Goal: Information Seeking & Learning: Find specific fact

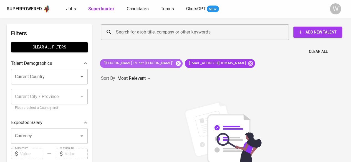
click at [176, 62] on icon at bounding box center [178, 63] width 5 height 5
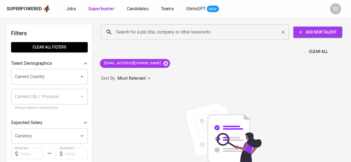
click at [159, 31] on input "Search for a job title, company or other keywords" at bounding box center [196, 32] width 163 height 11
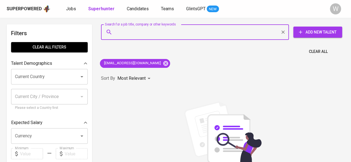
paste input "[EMAIL_ADDRESS][DOMAIN_NAME]"
type input "[EMAIL_ADDRESS][DOMAIN_NAME]"
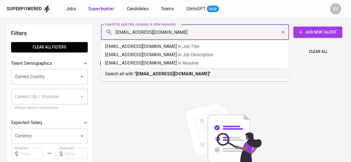
click at [193, 75] on p "Search all with " [EMAIL_ADDRESS][DOMAIN_NAME] "" at bounding box center [194, 74] width 179 height 7
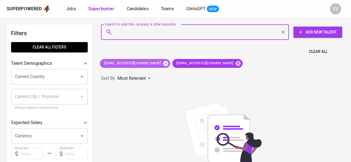
click at [163, 64] on icon at bounding box center [166, 64] width 6 height 6
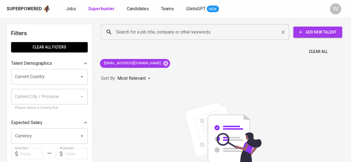
click at [148, 38] on div "Search for a job title, company or other keywords" at bounding box center [195, 32] width 188 height 16
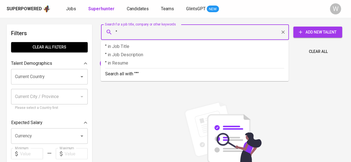
paste input "[PERSON_NAME]"
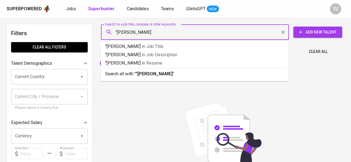
type input ""[PERSON_NAME]""
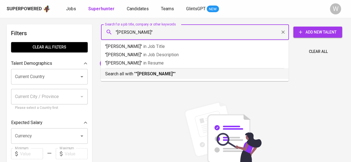
click at [160, 73] on b ""[PERSON_NAME]"" at bounding box center [155, 73] width 39 height 5
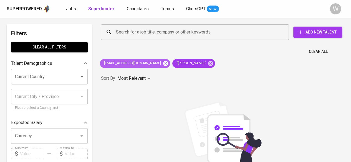
click at [163, 64] on icon at bounding box center [165, 63] width 5 height 5
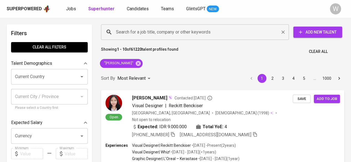
click at [172, 30] on input "Search for a job title, company or other keywords" at bounding box center [196, 32] width 163 height 11
paste input "[EMAIL_ADDRESS][DOMAIN_NAME]"
type input "[EMAIL_ADDRESS][DOMAIN_NAME]"
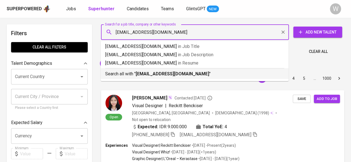
click at [170, 72] on b "[EMAIL_ADDRESS][DOMAIN_NAME]" at bounding box center [173, 73] width 74 height 5
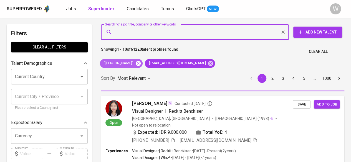
click at [141, 63] on icon at bounding box center [138, 63] width 5 height 5
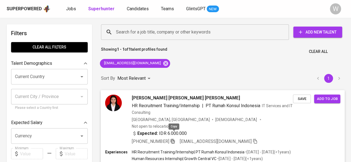
click at [174, 139] on icon "button" at bounding box center [172, 141] width 5 height 5
click at [169, 30] on input "Search for a job title, company or other keywords" at bounding box center [196, 32] width 163 height 11
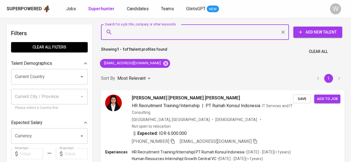
paste input "[EMAIL_ADDRESS][DOMAIN_NAME]"
type input "[EMAIL_ADDRESS][DOMAIN_NAME]"
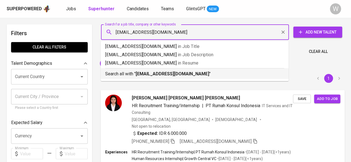
click at [185, 72] on b "[EMAIL_ADDRESS][DOMAIN_NAME]" at bounding box center [173, 73] width 74 height 5
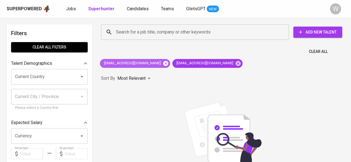
click at [163, 62] on icon at bounding box center [165, 63] width 5 height 5
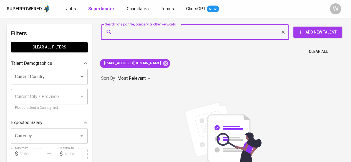
click at [193, 34] on input "Search for a job title, company or other keywords" at bounding box center [196, 32] width 163 height 11
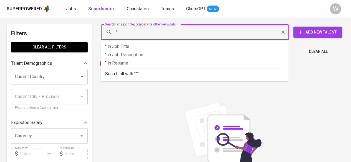
paste input "[PERSON_NAME] [PERSON_NAME]"
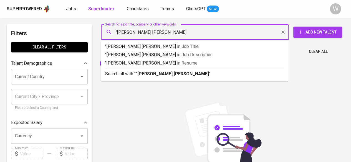
type input ""[PERSON_NAME] [PERSON_NAME]""
click at [189, 79] on li "Search all with " "[PERSON_NAME] [PERSON_NAME]" "" at bounding box center [195, 73] width 188 height 11
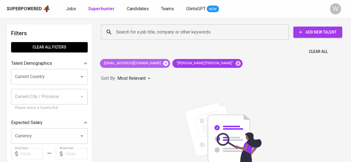
click at [163, 62] on icon at bounding box center [165, 63] width 5 height 5
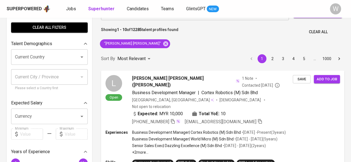
scroll to position [1, 0]
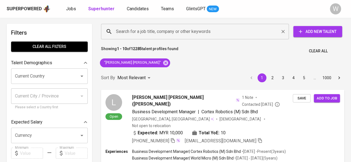
click at [152, 34] on input "Search for a job title, company or other keywords" at bounding box center [196, 31] width 163 height 11
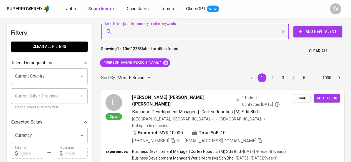
paste input "[EMAIL_ADDRESS][DOMAIN_NAME]"
type input "[EMAIL_ADDRESS][DOMAIN_NAME]"
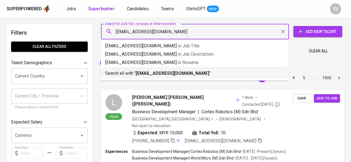
click at [178, 74] on b "[EMAIL_ADDRESS][DOMAIN_NAME]" at bounding box center [173, 73] width 74 height 5
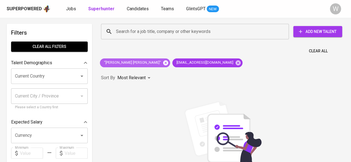
click at [163, 64] on icon at bounding box center [165, 62] width 5 height 5
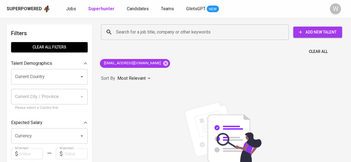
scroll to position [1, 0]
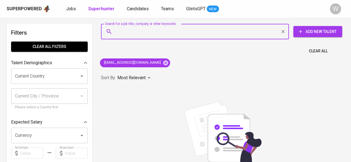
click at [135, 36] on input "Search for a job title, company or other keywords" at bounding box center [196, 31] width 163 height 11
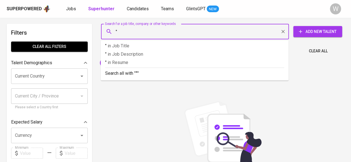
paste input "Rivan Lie"
type input ""Rivan Lie""
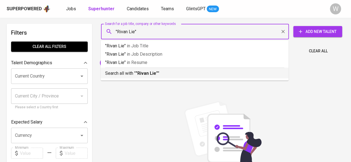
click at [141, 75] on b ""Rivan Lie"" at bounding box center [147, 73] width 22 height 5
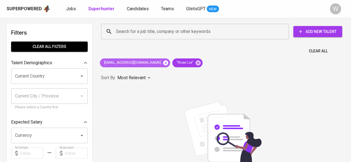
click at [163, 60] on icon at bounding box center [166, 63] width 6 height 6
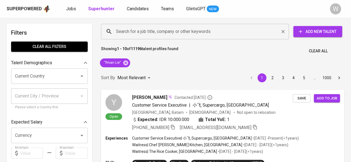
click at [156, 36] on input "Search for a job title, company or other keywords" at bounding box center [196, 31] width 163 height 11
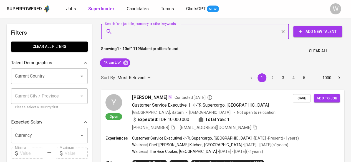
paste input "[EMAIL_ADDRESS][DOMAIN_NAME]"
type input "[EMAIL_ADDRESS][DOMAIN_NAME]"
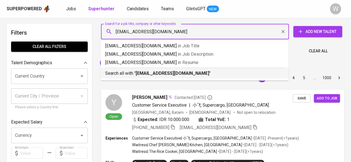
click at [163, 69] on div "Search all with " [EMAIL_ADDRESS][DOMAIN_NAME] "" at bounding box center [194, 72] width 179 height 9
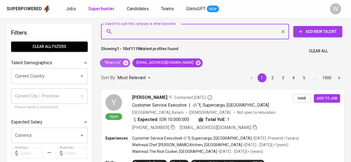
click at [125, 63] on icon at bounding box center [125, 62] width 5 height 5
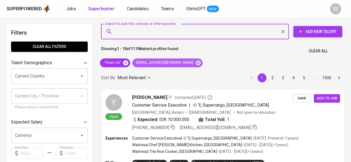
click at [132, 63] on span "elvandari.0404@gmail.com" at bounding box center [164, 62] width 64 height 5
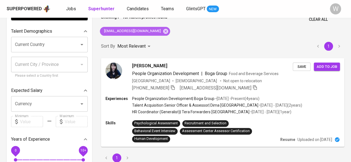
scroll to position [35, 0]
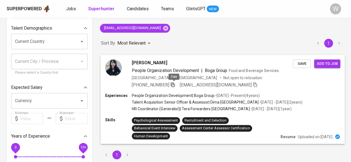
click at [174, 83] on icon "button" at bounding box center [172, 84] width 5 height 5
